Goal: Task Accomplishment & Management: Manage account settings

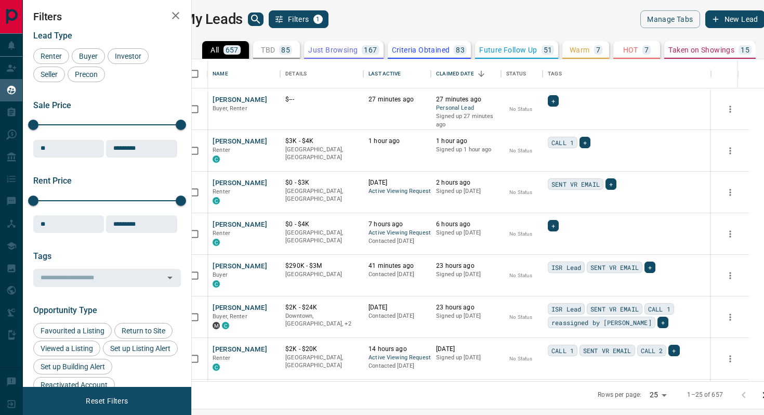
scroll to position [322, 567]
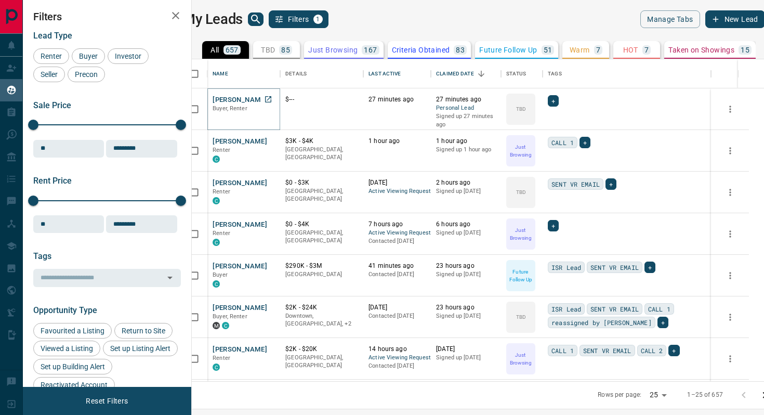
click at [250, 97] on button "[PERSON_NAME]" at bounding box center [239, 100] width 55 height 10
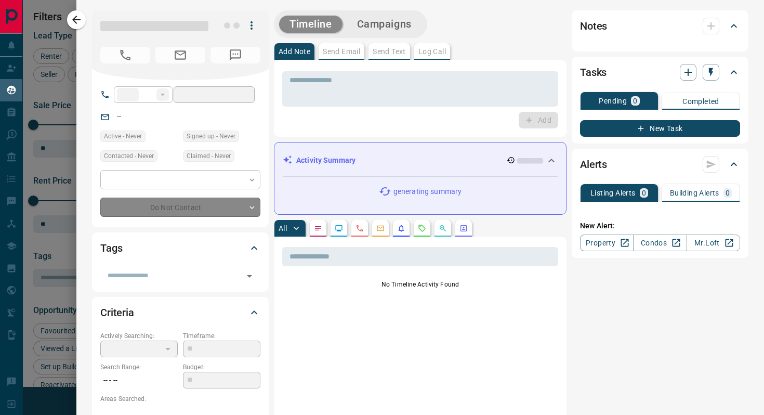
type input "**"
type input "**********"
type input "**"
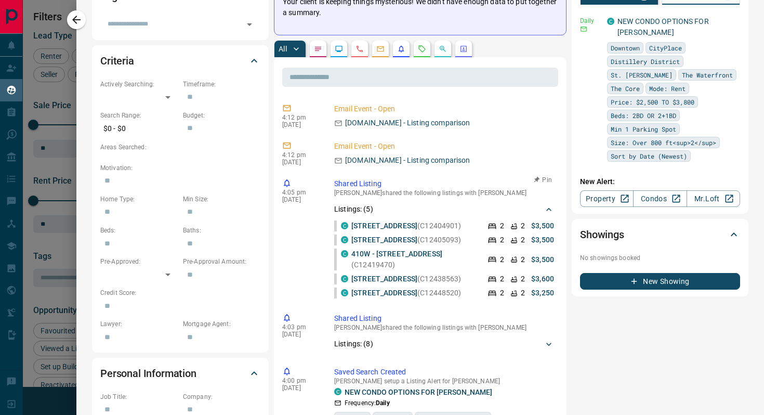
scroll to position [0, 0]
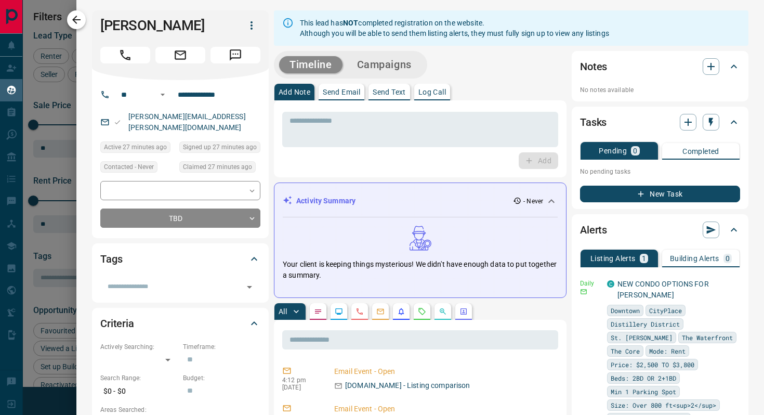
click at [77, 23] on icon "button" at bounding box center [76, 20] width 12 height 12
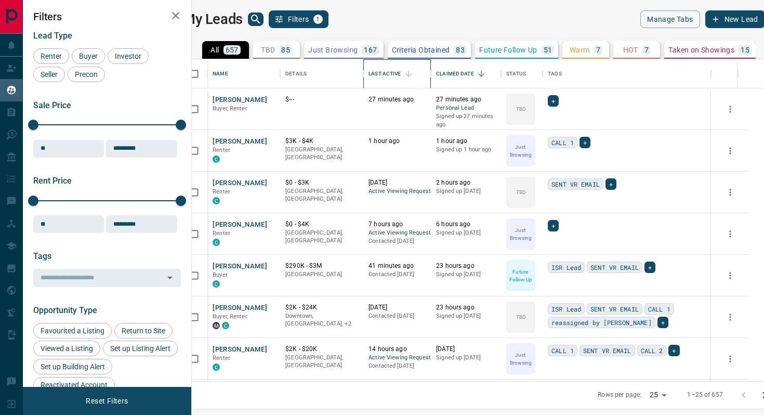
click at [425, 71] on div "Last Active" at bounding box center [396, 73] width 57 height 29
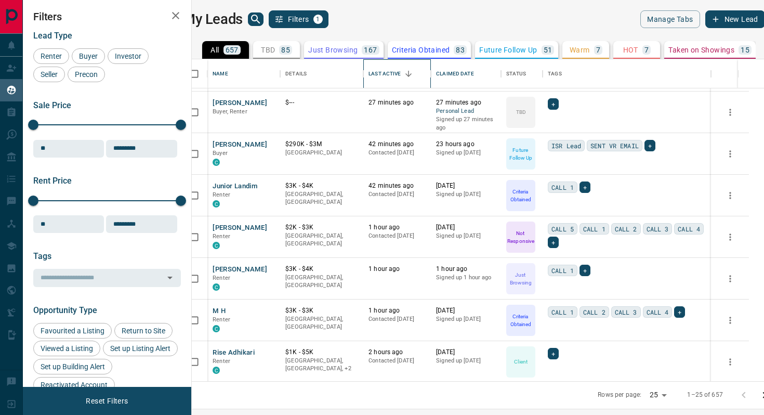
scroll to position [247, 0]
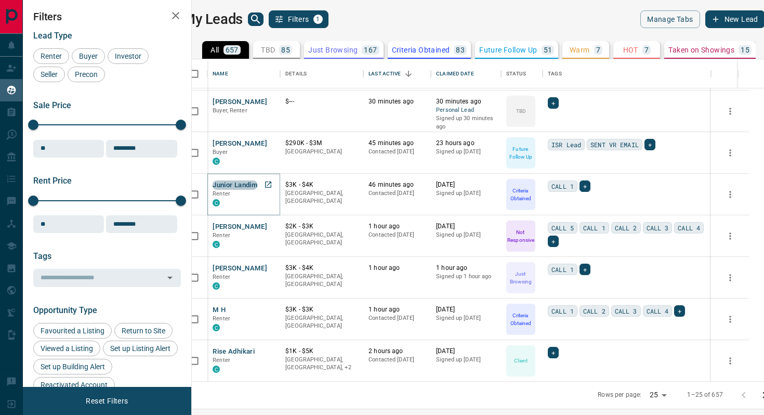
click at [257, 180] on button "Junior Landim" at bounding box center [234, 185] width 45 height 10
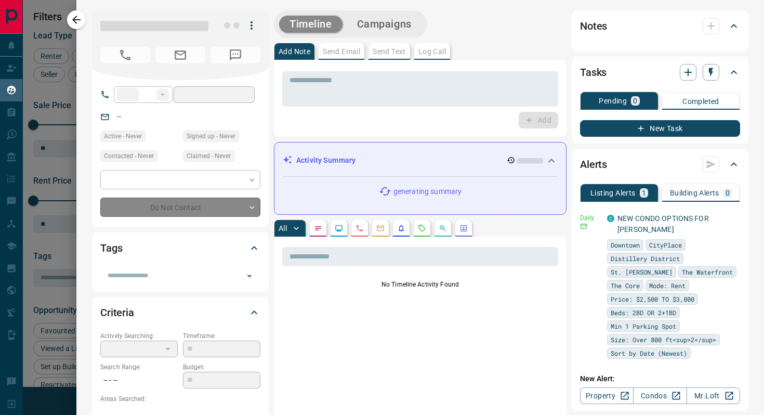
type input "**"
type input "**********"
type input "*"
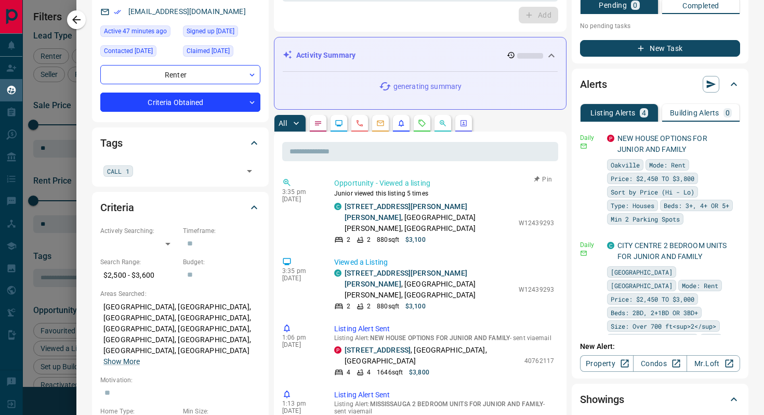
scroll to position [107, 0]
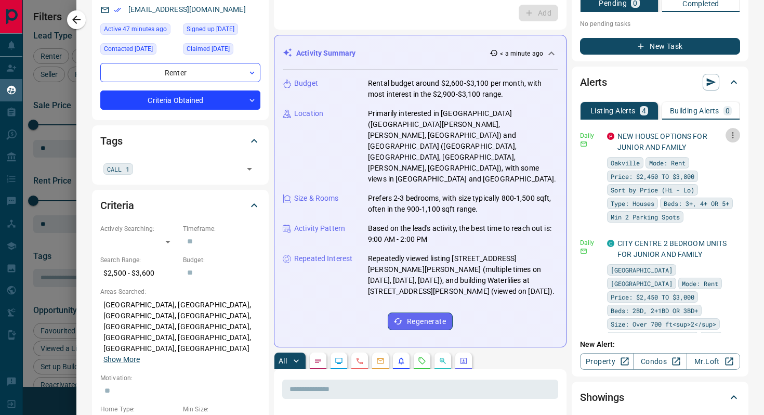
click at [736, 135] on icon "button" at bounding box center [732, 134] width 9 height 9
click at [721, 189] on li "Delete" at bounding box center [716, 188] width 46 height 17
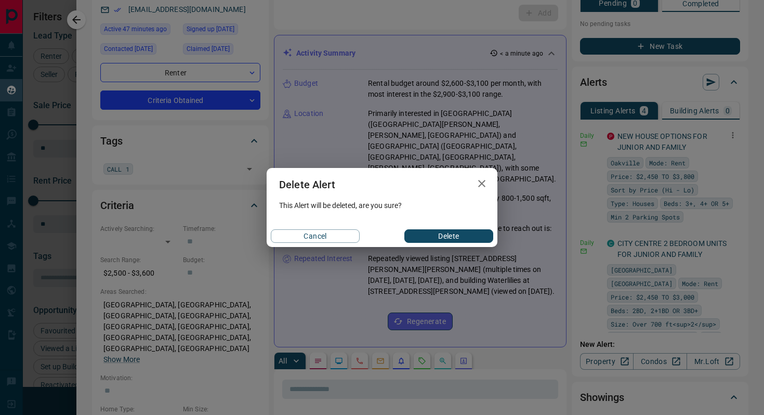
click at [470, 237] on button "Delete" at bounding box center [448, 236] width 89 height 14
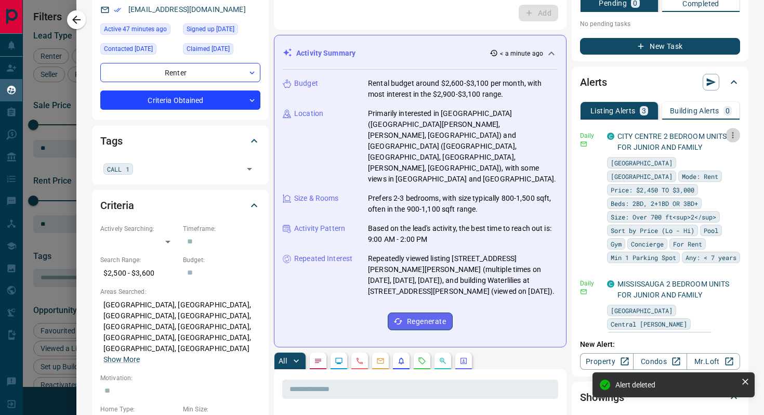
click at [727, 136] on button "button" at bounding box center [732, 135] width 15 height 15
click at [711, 189] on li "Delete" at bounding box center [716, 188] width 46 height 17
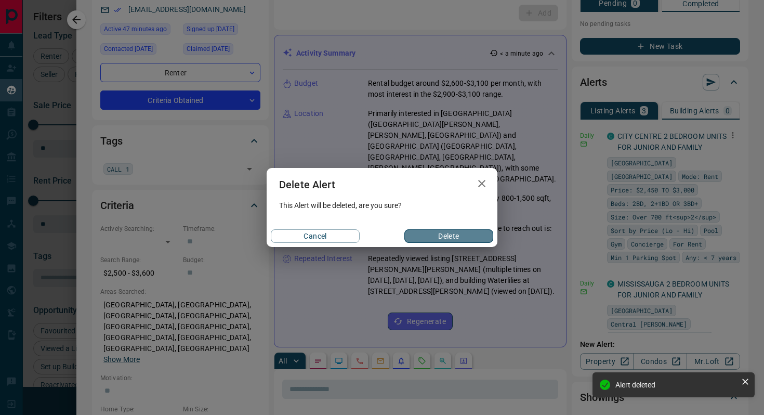
click at [481, 237] on button "Delete" at bounding box center [448, 236] width 89 height 14
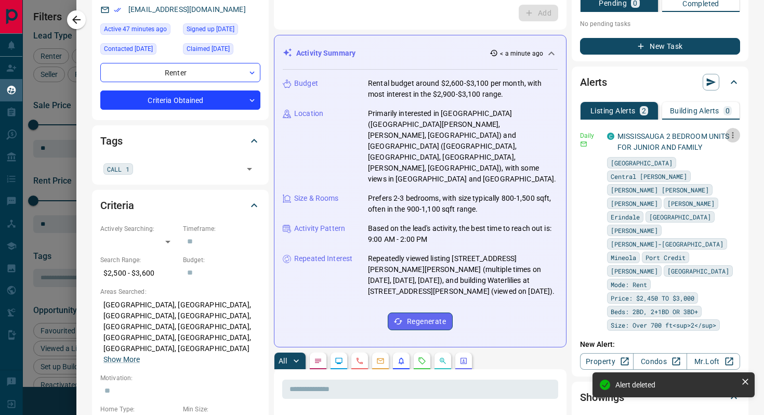
click at [735, 134] on icon "button" at bounding box center [732, 134] width 9 height 9
click at [719, 188] on li "Delete" at bounding box center [716, 188] width 46 height 17
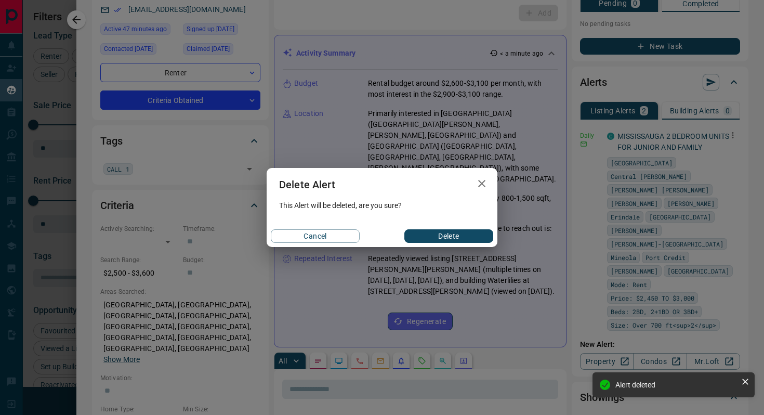
click at [482, 235] on button "Delete" at bounding box center [448, 236] width 89 height 14
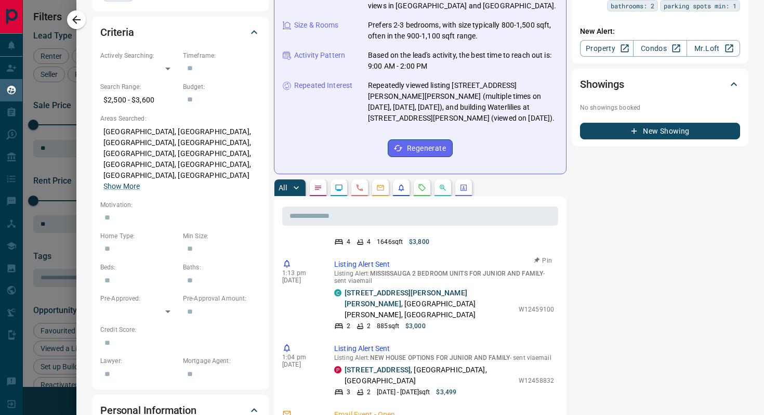
scroll to position [197, 0]
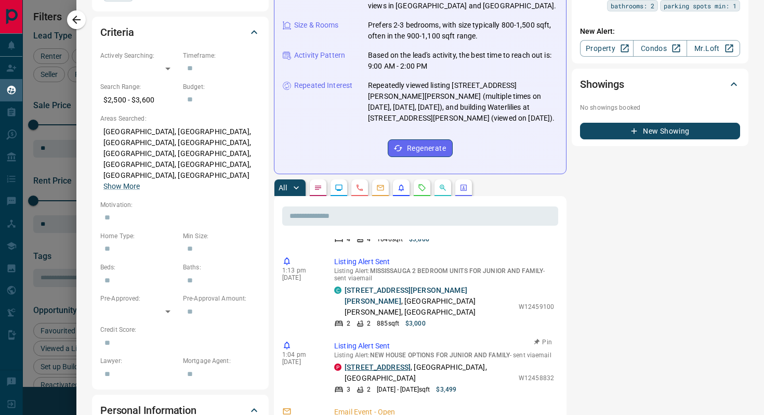
click at [394, 363] on link "[STREET_ADDRESS]" at bounding box center [377, 367] width 66 height 8
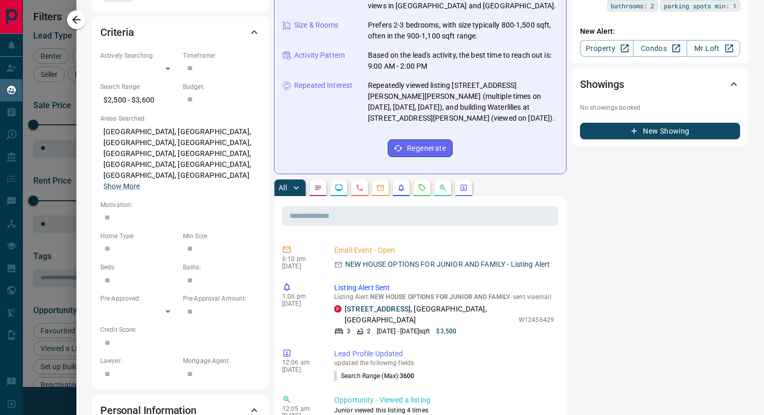
scroll to position [359, 0]
